Goal: Transaction & Acquisition: Purchase product/service

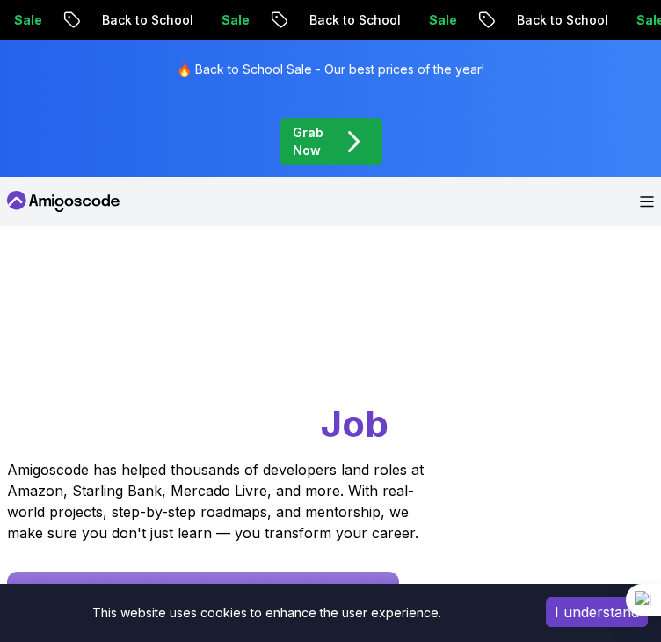
click at [304, 145] on p "Grab Now" at bounding box center [309, 141] width 32 height 35
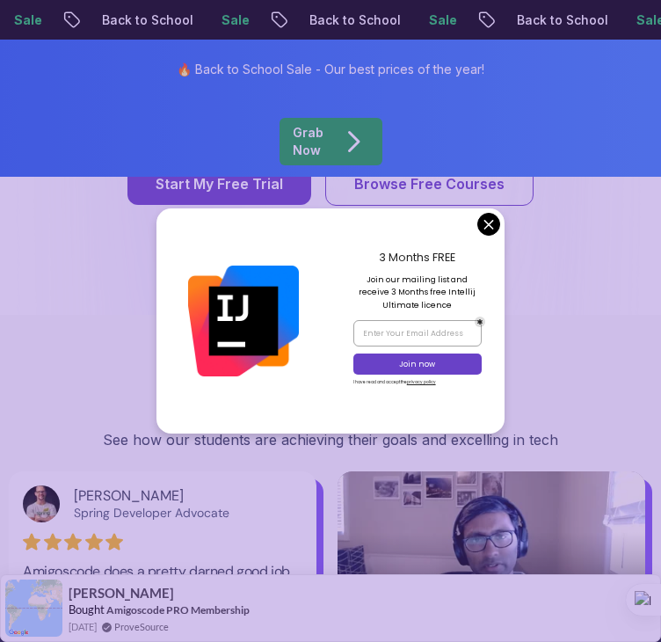
scroll to position [2815, 0]
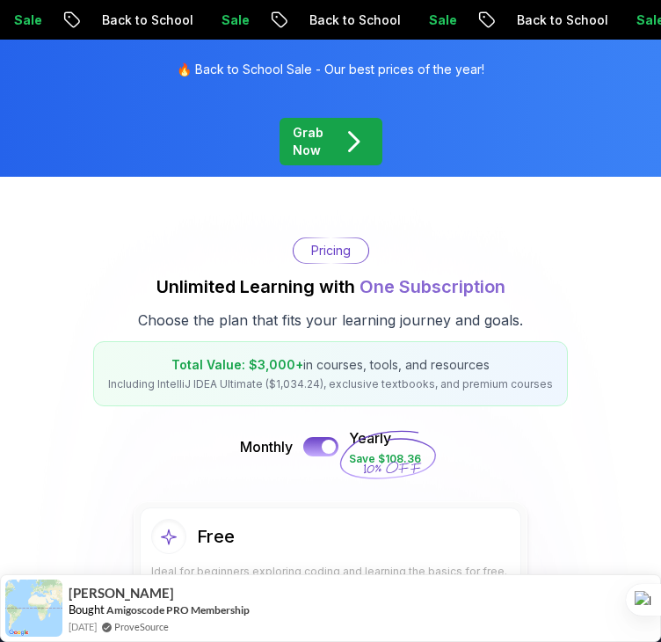
scroll to position [0, 0]
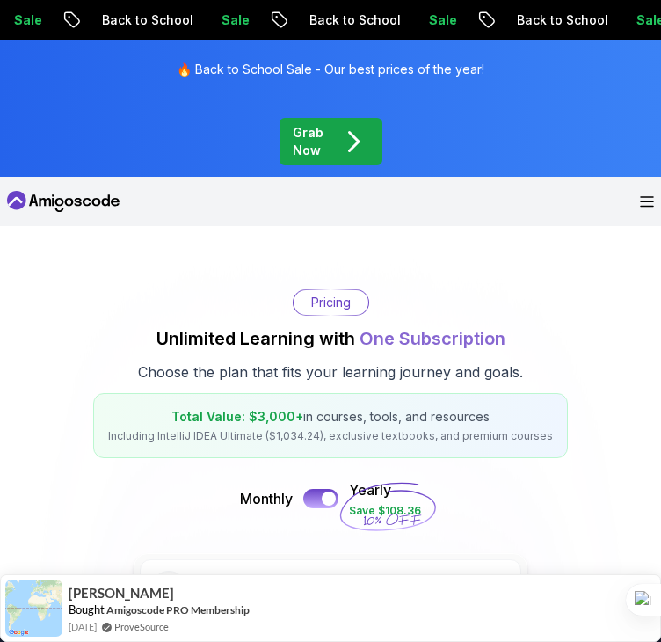
click at [65, 198] on icon at bounding box center [63, 201] width 113 height 28
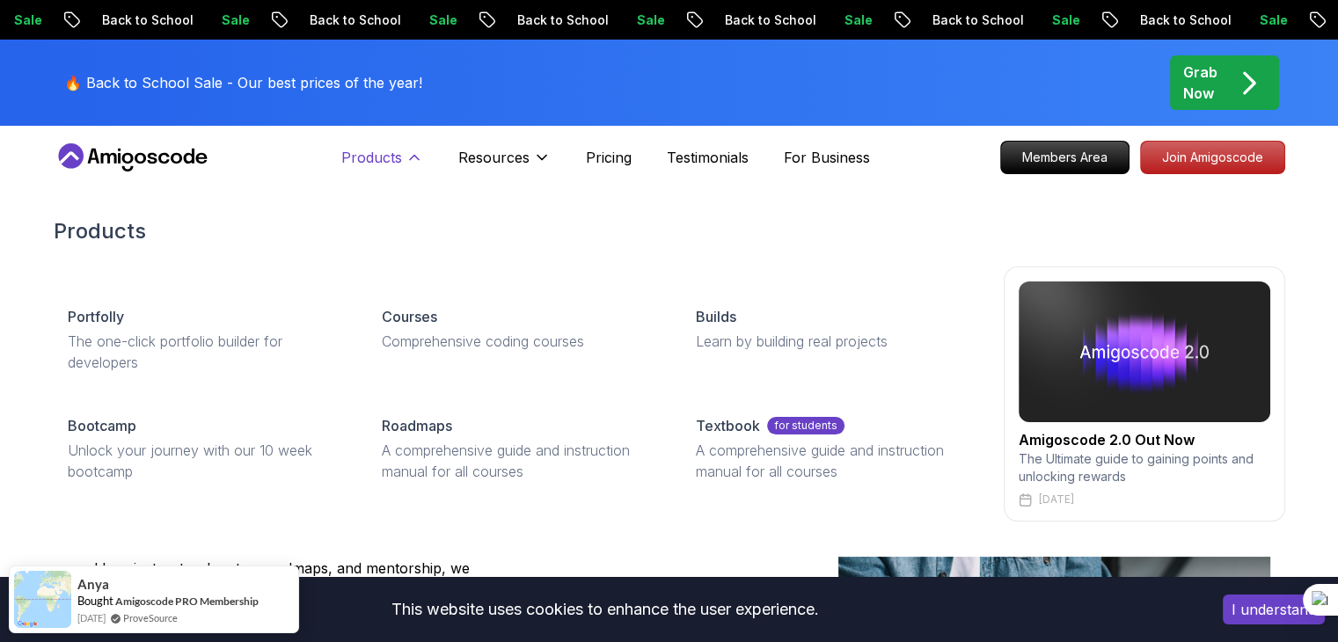
click at [403, 170] on button "Products" at bounding box center [382, 164] width 82 height 35
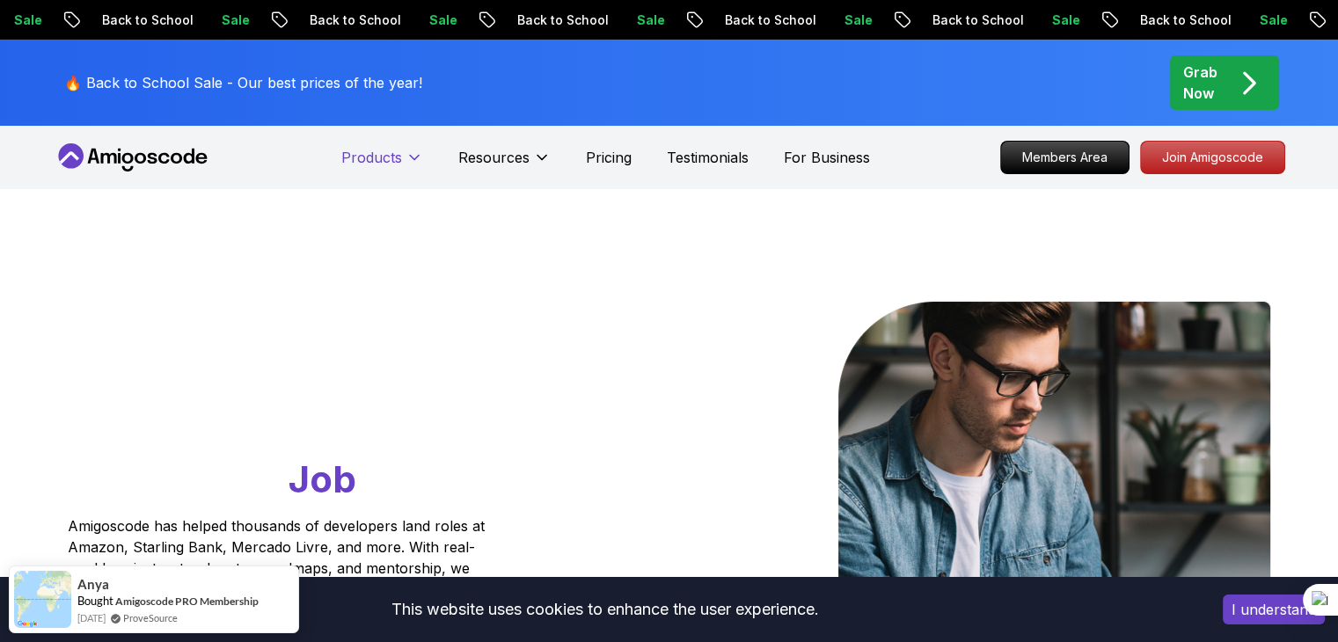
click at [391, 176] on button "Products" at bounding box center [382, 164] width 82 height 35
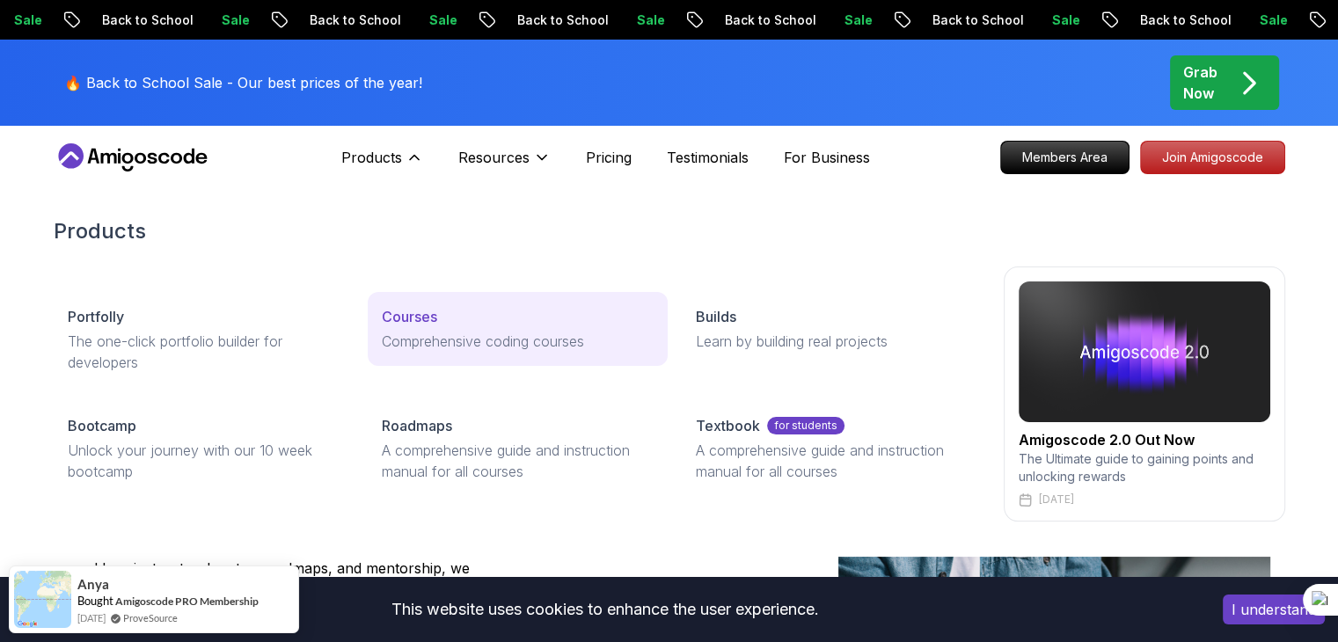
click at [401, 325] on p "Courses" at bounding box center [409, 316] width 55 height 21
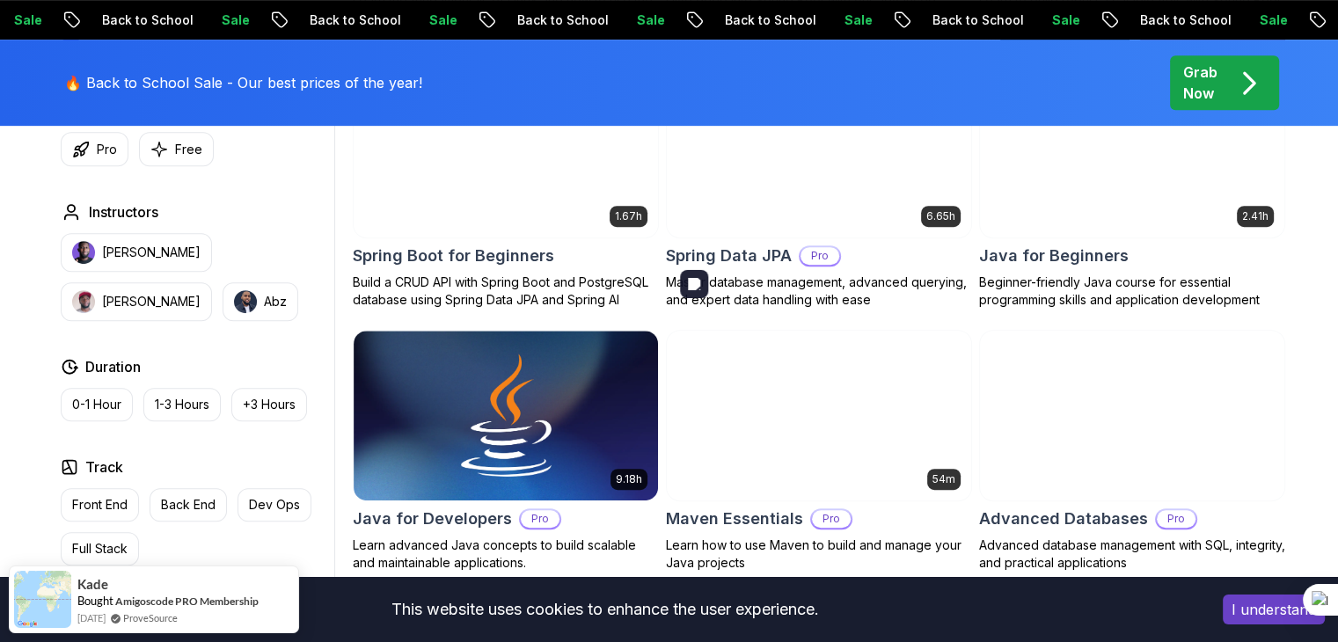
scroll to position [968, 0]
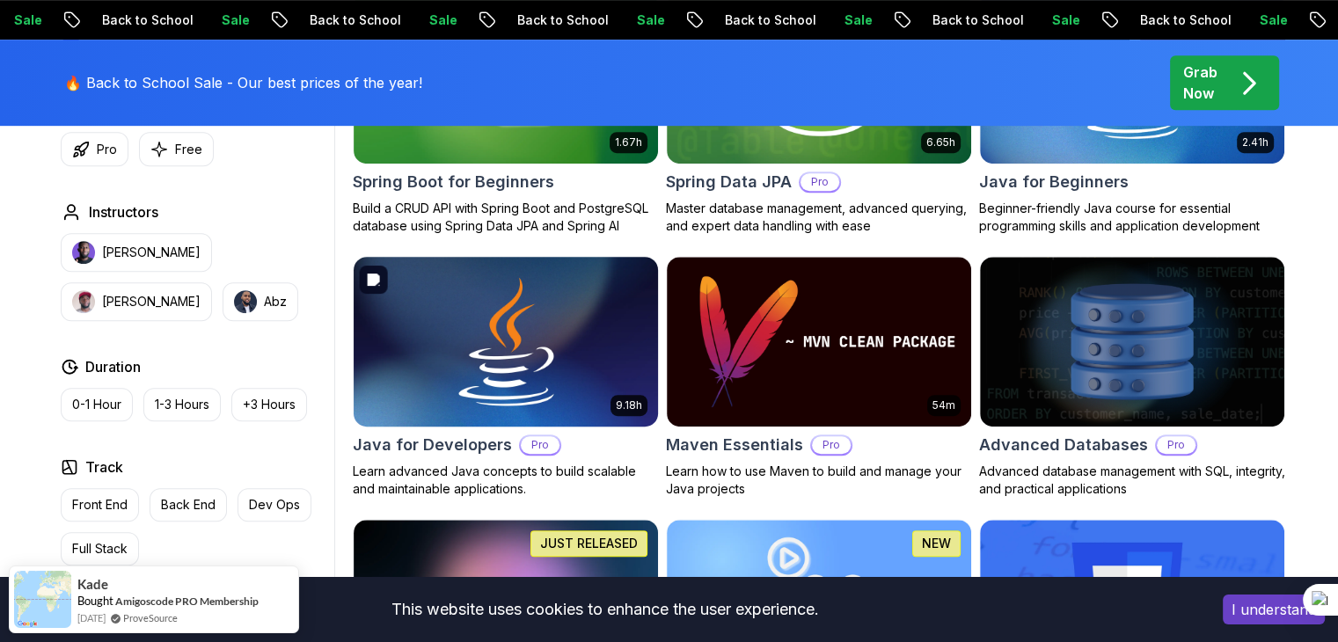
click at [466, 423] on img at bounding box center [505, 341] width 319 height 179
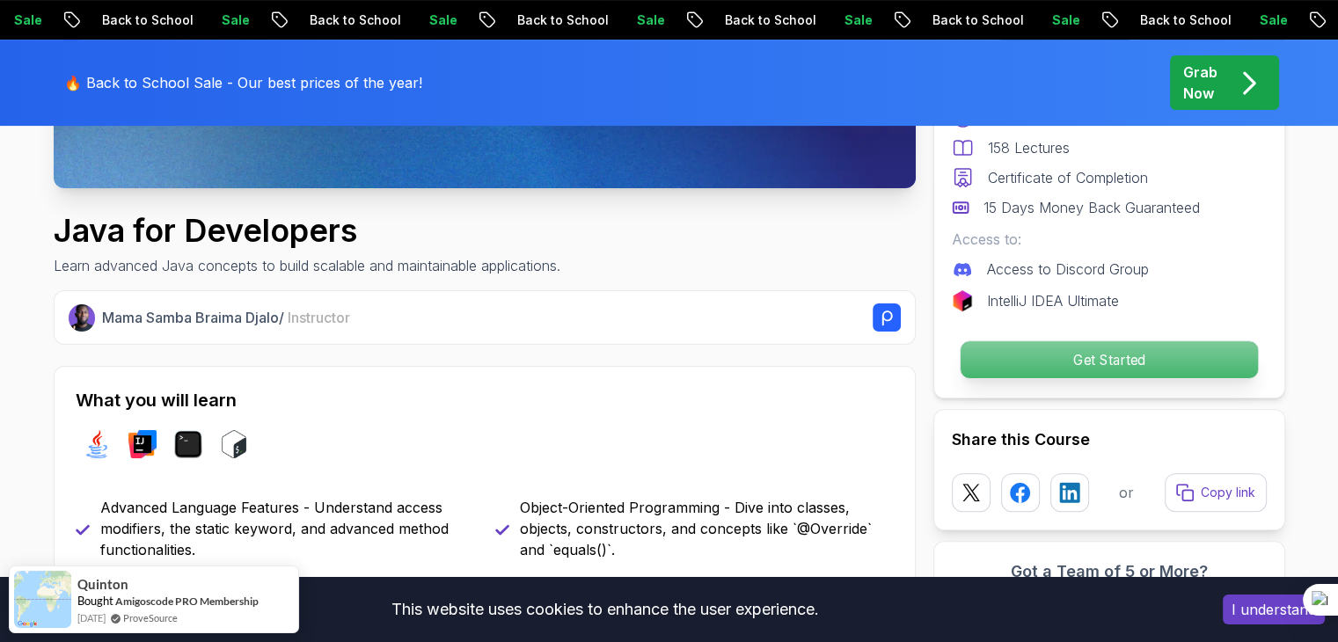
click at [661, 359] on p "Get Started" at bounding box center [1108, 359] width 297 height 37
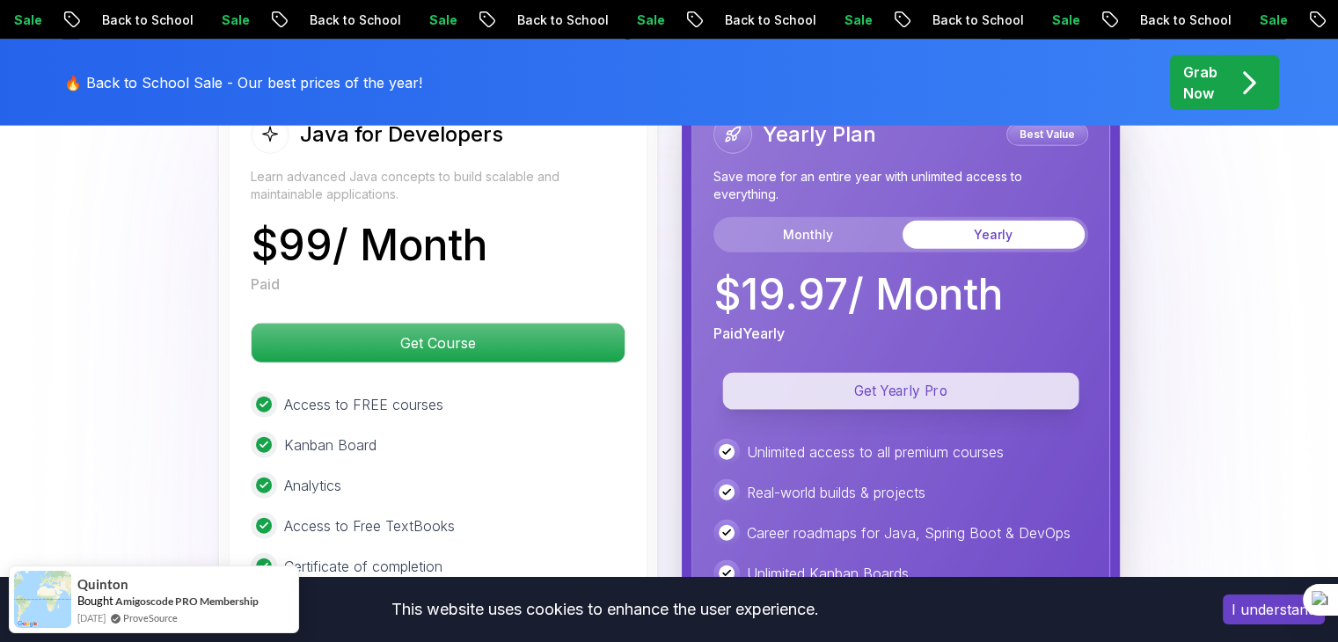
scroll to position [4387, 0]
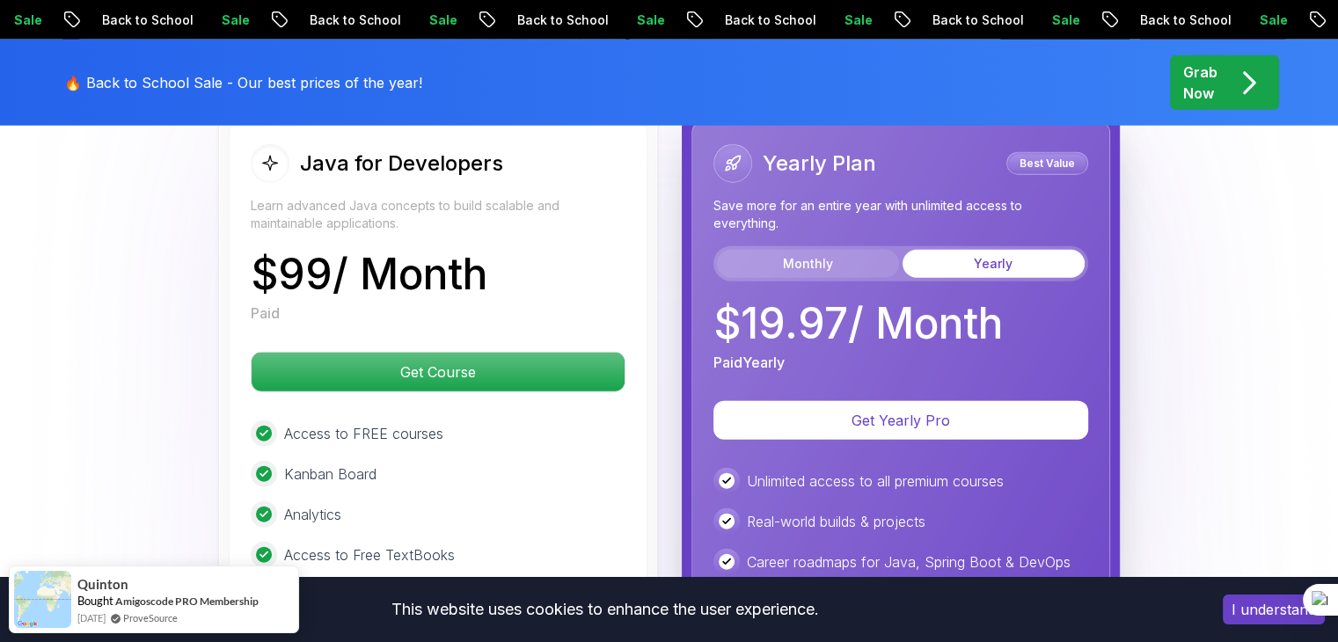
click at [661, 250] on button "Monthly" at bounding box center [808, 264] width 182 height 28
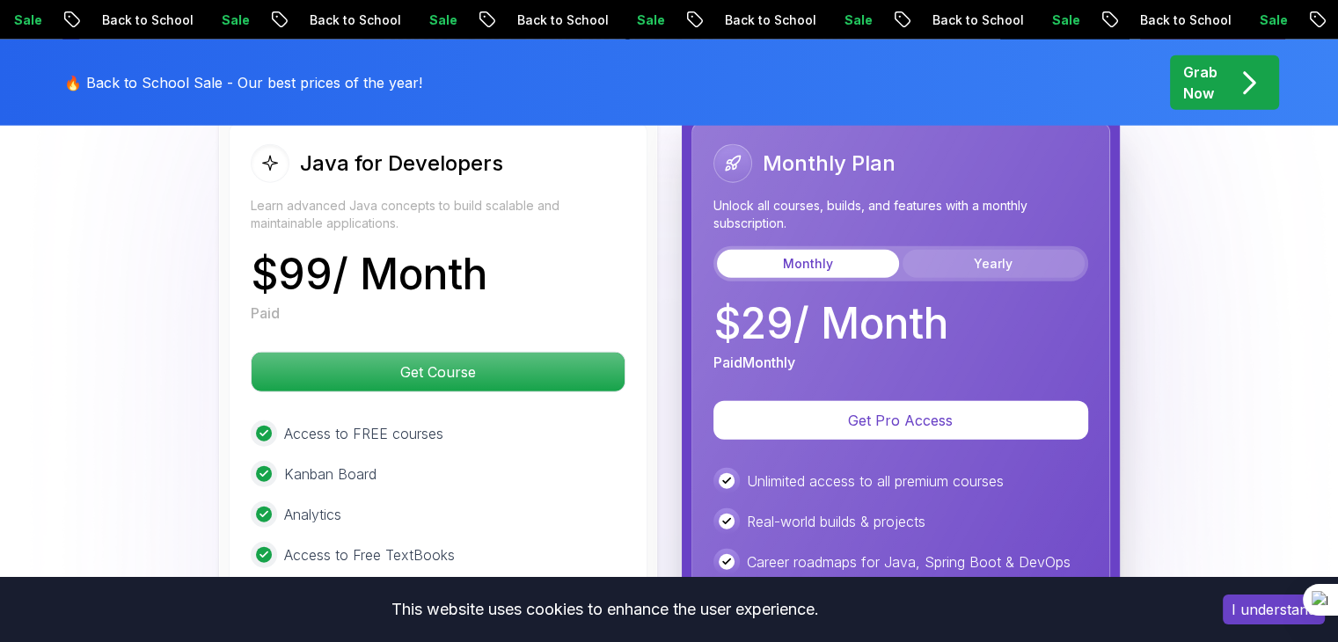
click at [661, 250] on button "Yearly" at bounding box center [993, 264] width 182 height 28
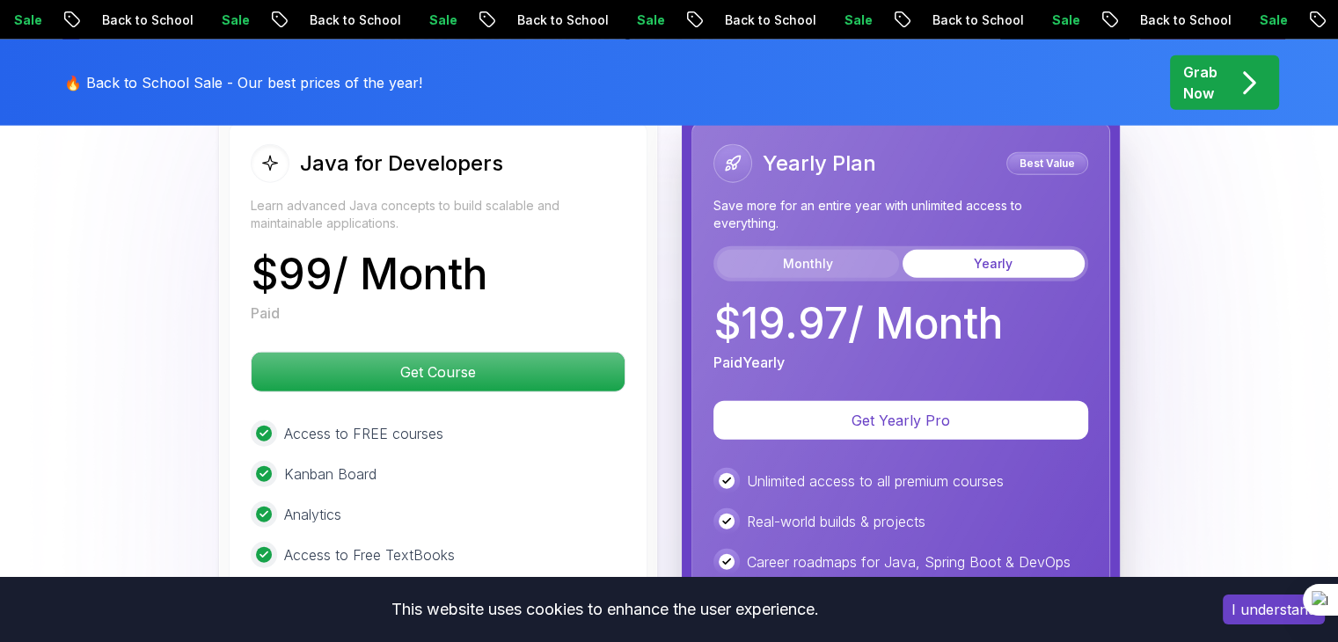
click at [661, 250] on button "Monthly" at bounding box center [808, 264] width 182 height 28
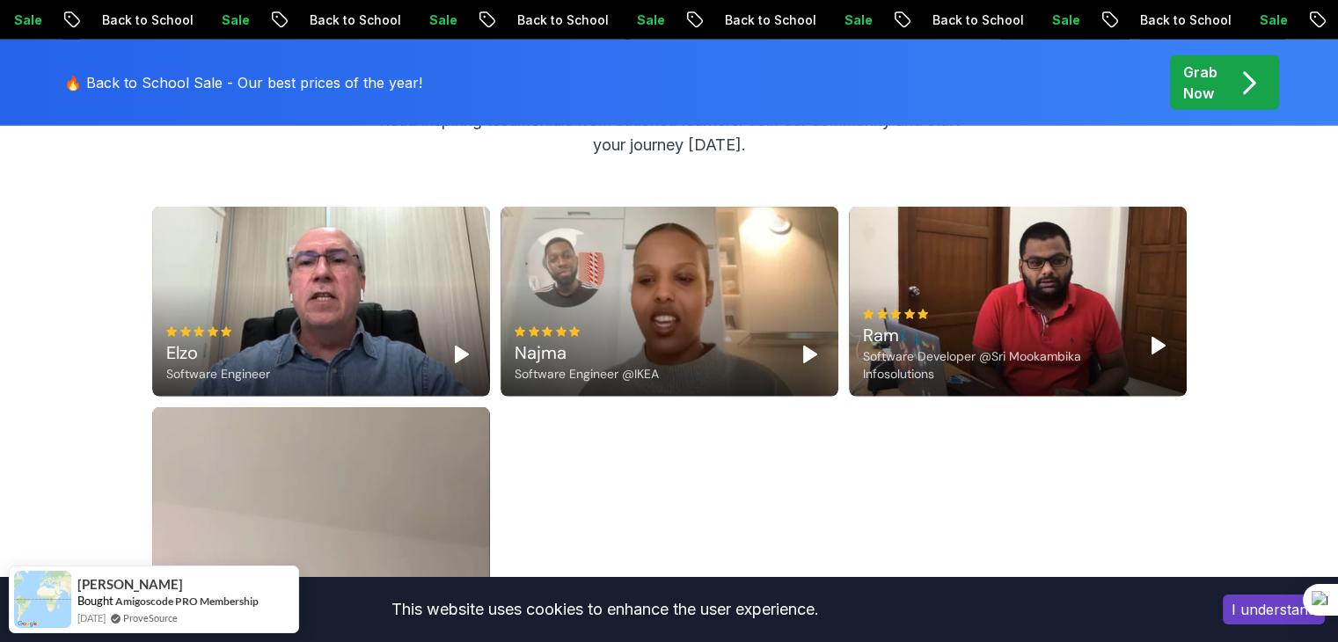
scroll to position [5266, 0]
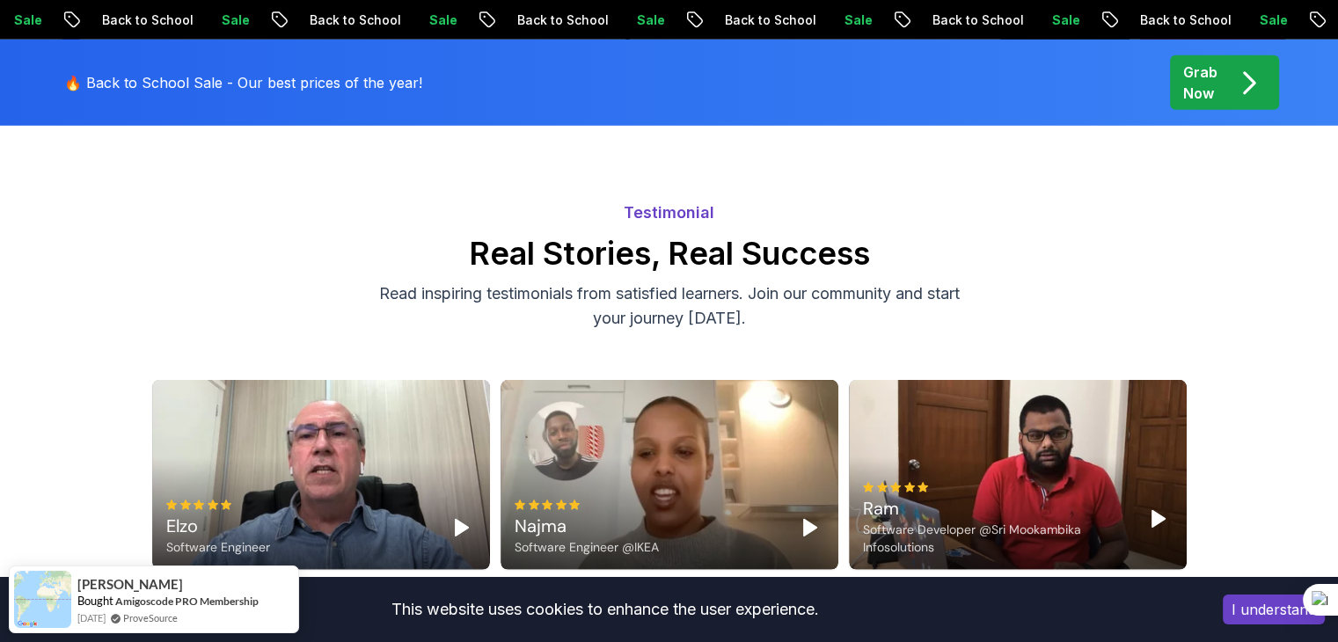
click at [661, 482] on div at bounding box center [996, 487] width 267 height 11
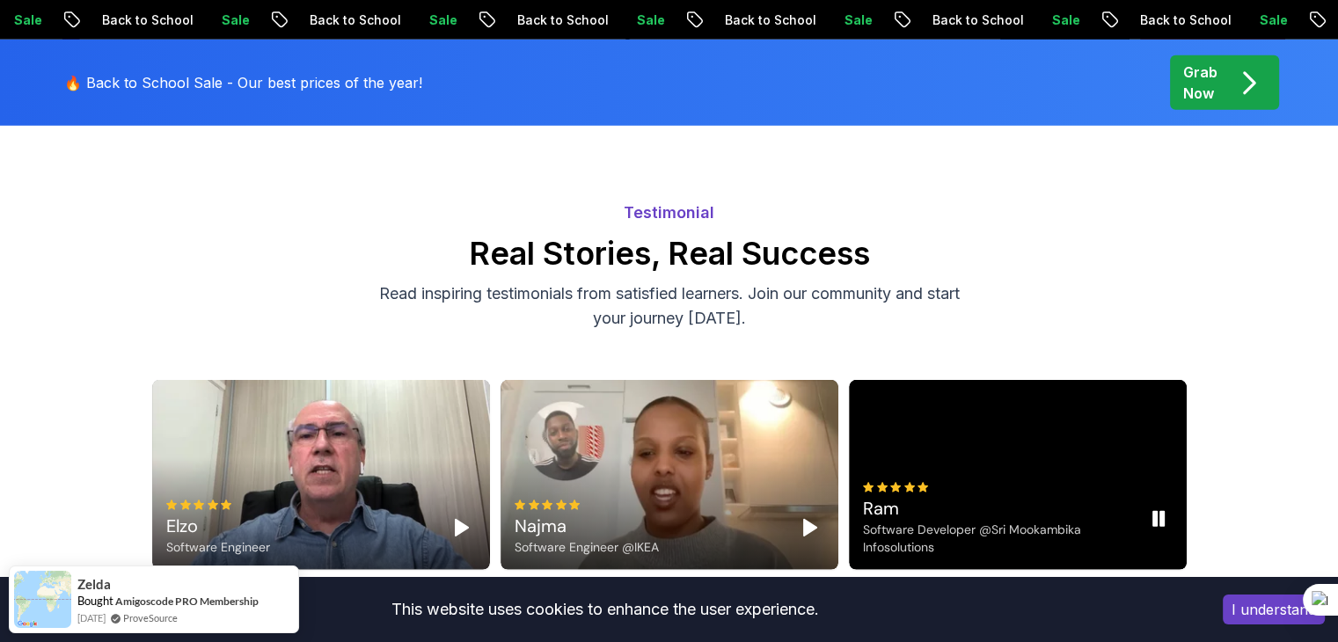
click at [661, 512] on rect "Pause" at bounding box center [1154, 519] width 4 height 14
